Goal: Task Accomplishment & Management: Complete application form

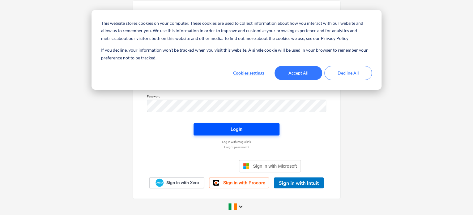
type input "[PERSON_NAME][EMAIL_ADDRESS][DOMAIN_NAME]"
click at [227, 127] on span "Login" at bounding box center [236, 129] width 71 height 8
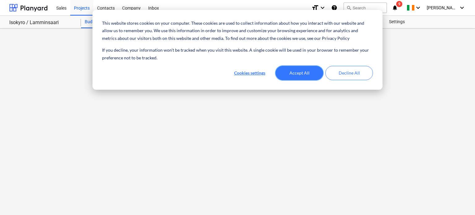
click at [295, 71] on button "Accept All" at bounding box center [299, 73] width 48 height 14
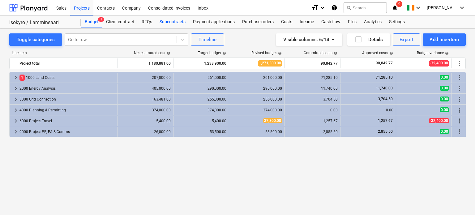
click at [161, 20] on div "Subcontracts" at bounding box center [172, 22] width 33 height 12
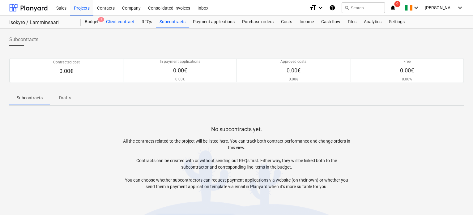
click at [127, 22] on div "Client contract" at bounding box center [120, 22] width 36 height 12
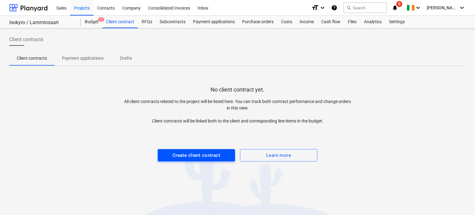
click at [181, 152] on div "Create client contract" at bounding box center [196, 155] width 48 height 8
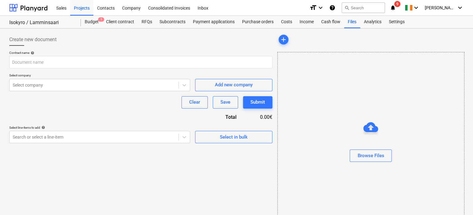
click at [80, 43] on div "Create new document" at bounding box center [140, 39] width 263 height 12
